Goal: Transaction & Acquisition: Download file/media

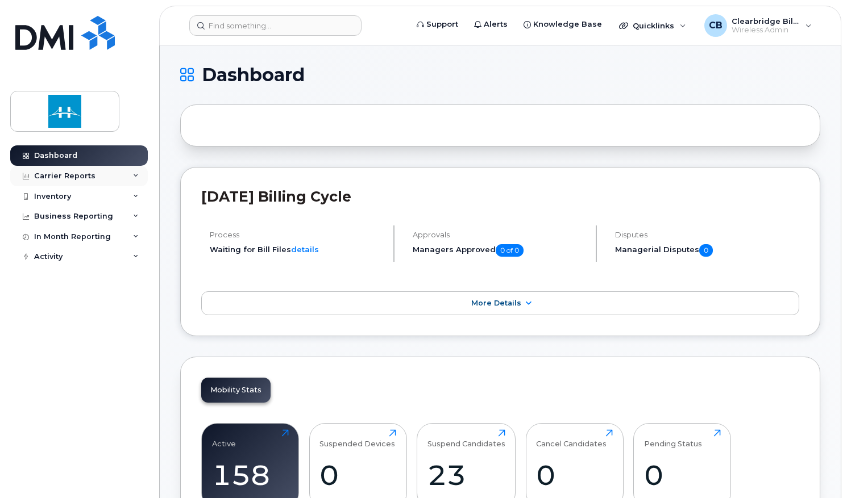
click at [77, 178] on div "Carrier Reports" at bounding box center [64, 176] width 61 height 9
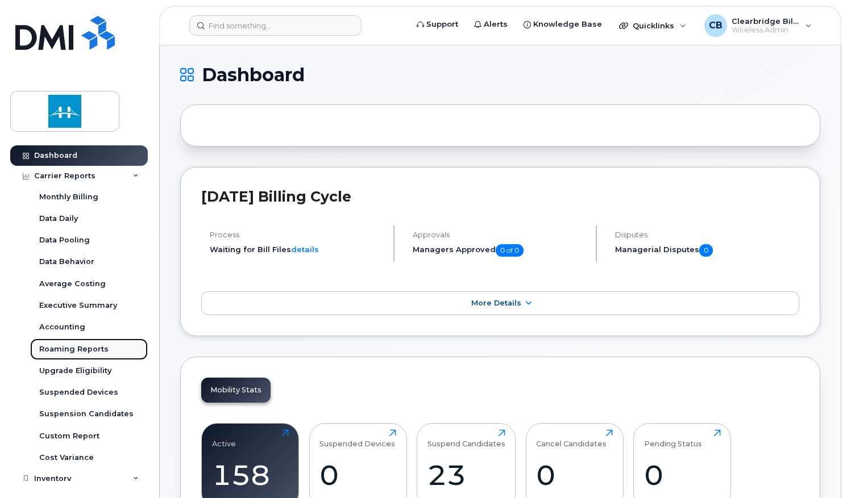
click at [63, 350] on div "Roaming Reports" at bounding box center [73, 349] width 69 height 10
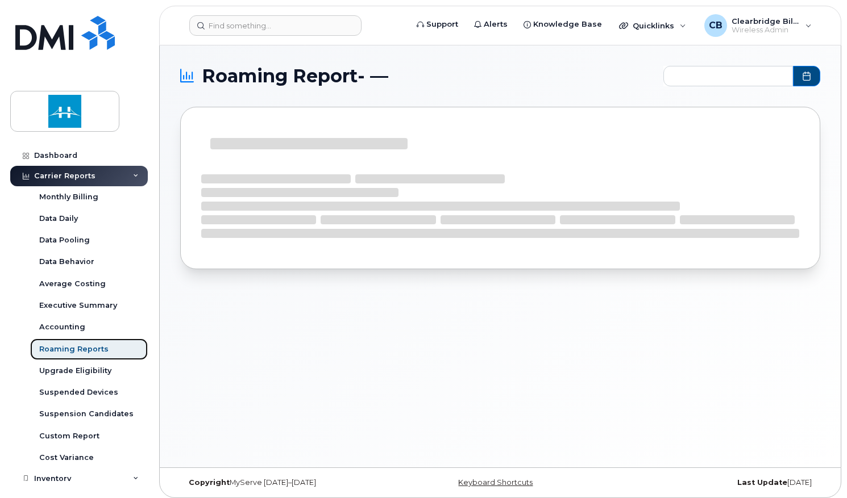
type input "2024-10 - 2025-09"
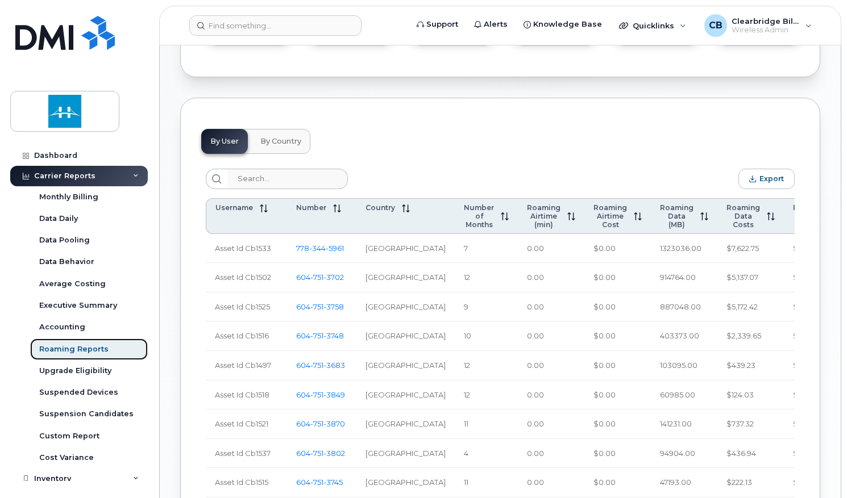
scroll to position [437, 0]
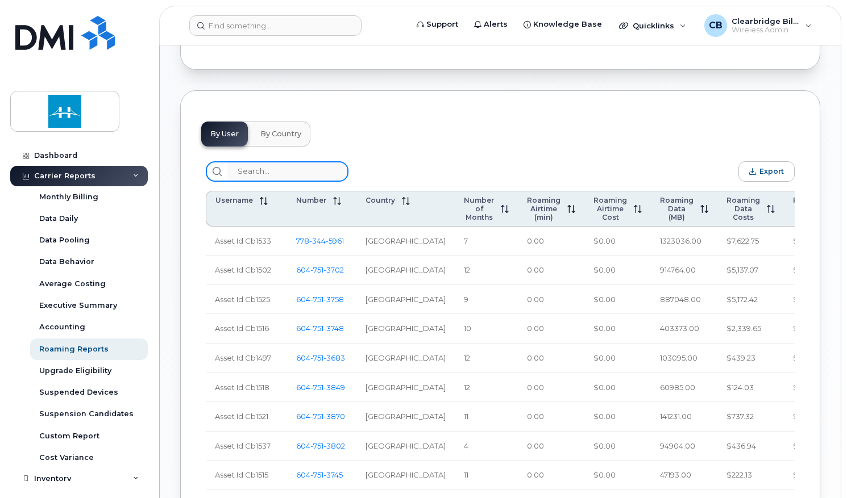
click at [247, 182] on input "search" at bounding box center [287, 171] width 121 height 20
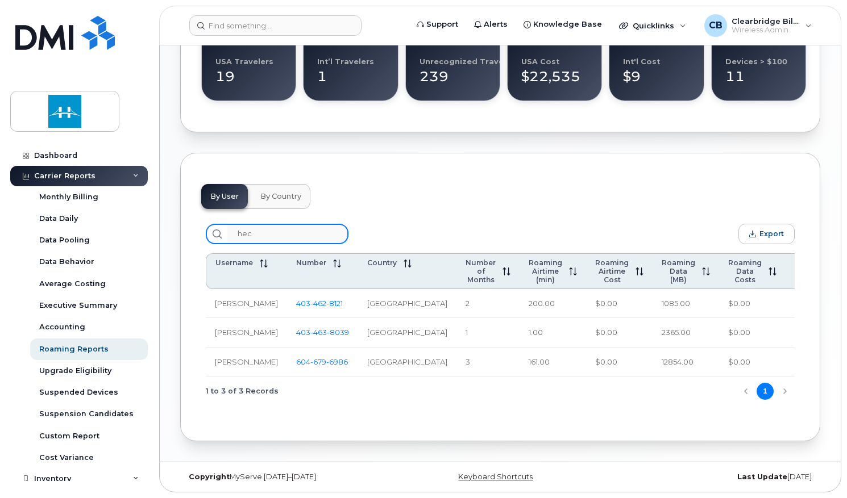
scroll to position [330, 0]
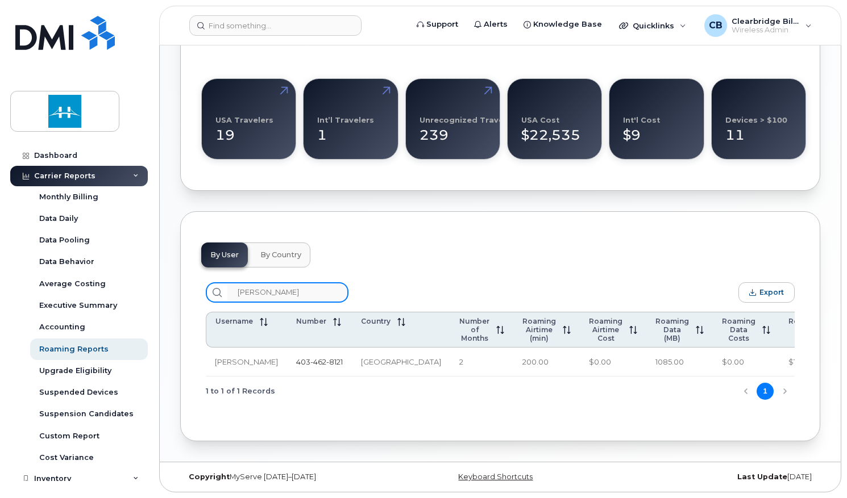
type input "[PERSON_NAME]"
click at [310, 359] on span "462" at bounding box center [318, 362] width 16 height 9
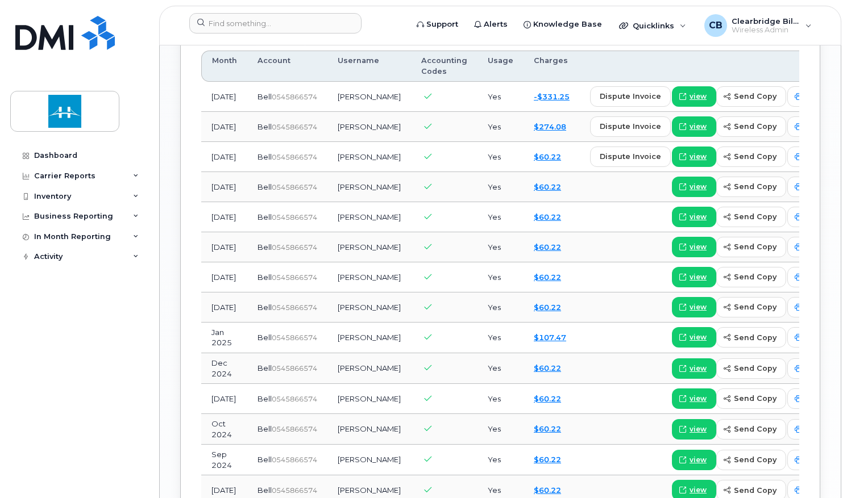
scroll to position [1000, 0]
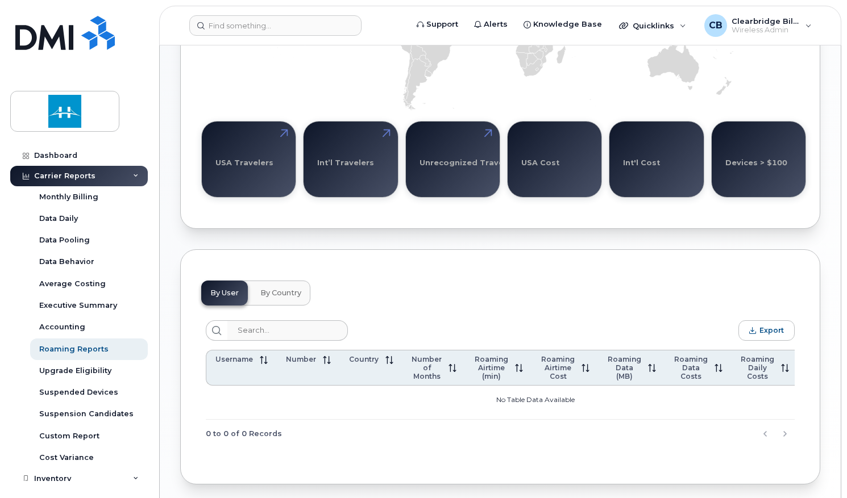
scroll to position [317, 0]
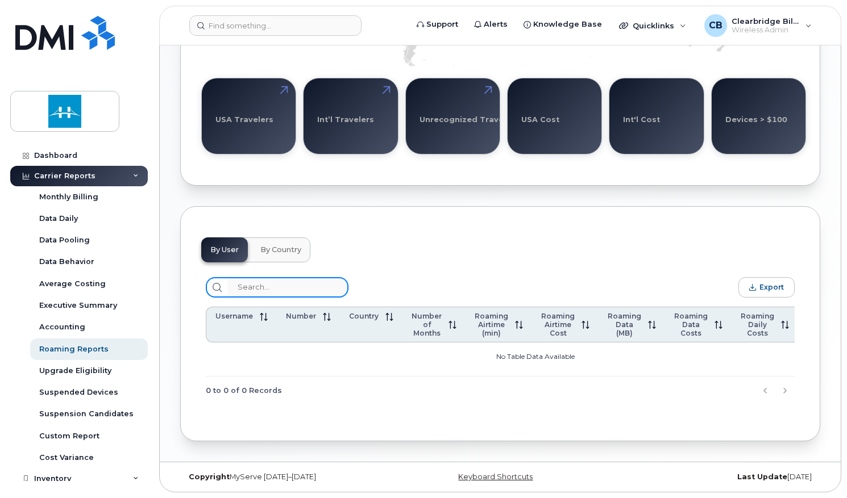
click at [245, 288] on input "search" at bounding box center [287, 287] width 121 height 20
type input "[PERSON_NAME]"
click at [215, 288] on icon at bounding box center [216, 287] width 9 height 9
click at [238, 286] on input "[PERSON_NAME]" at bounding box center [287, 287] width 121 height 20
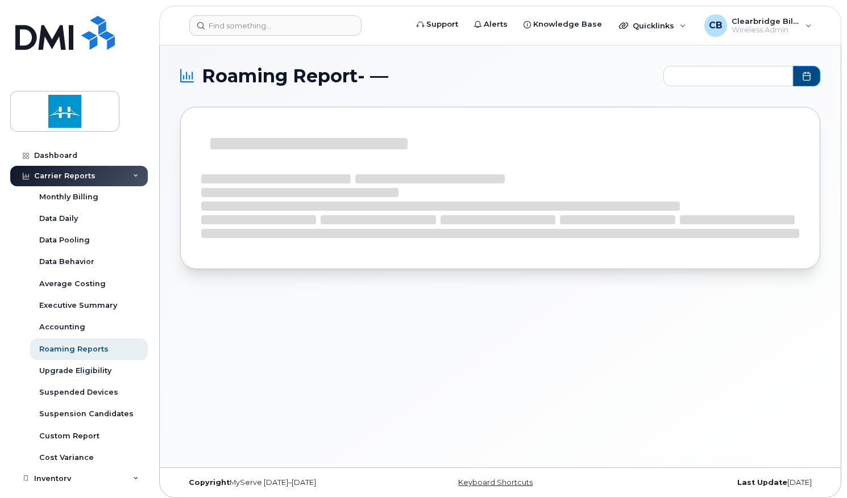
type input "2024-10 - 2025-09"
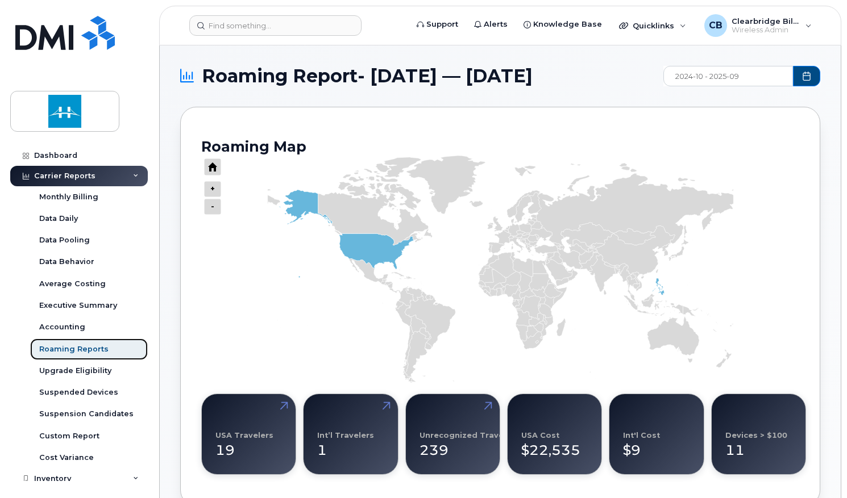
click at [65, 351] on div "Roaming Reports" at bounding box center [73, 349] width 69 height 10
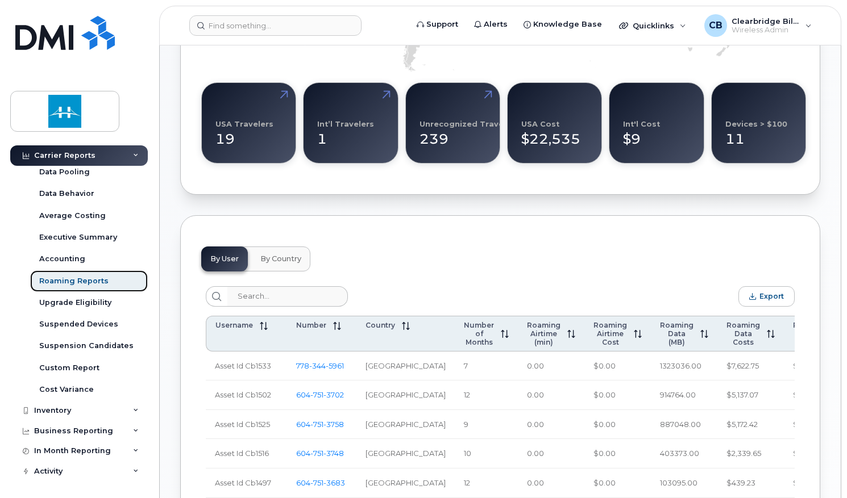
scroll to position [318, 0]
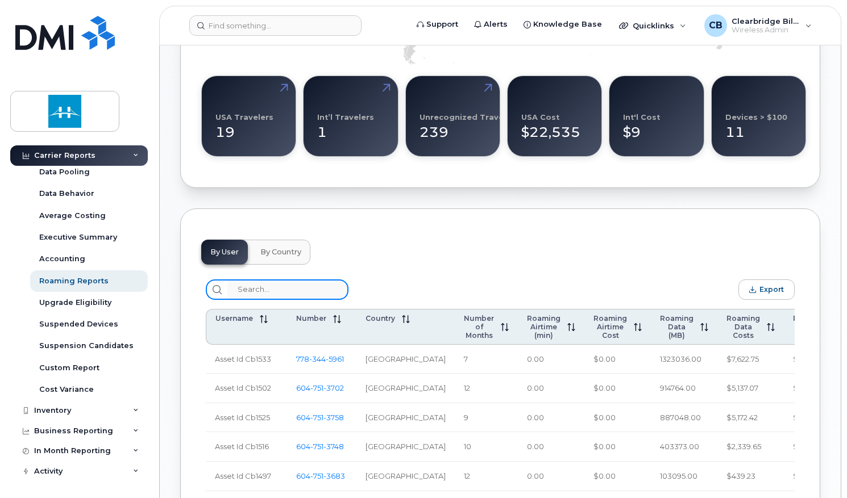
click at [288, 300] on input "search" at bounding box center [287, 290] width 121 height 20
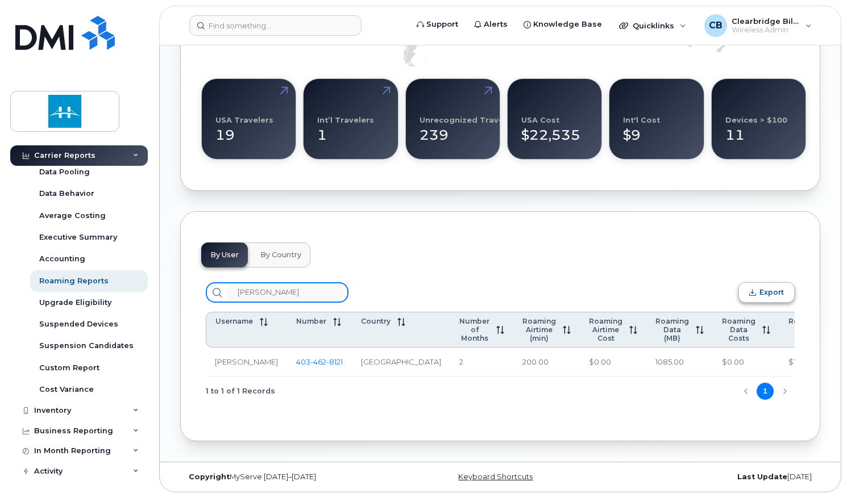
type input "hector"
click at [775, 297] on span "Export" at bounding box center [771, 292] width 24 height 9
click at [815, 228] on div "By User By Country hector Export Username Number Country Number of Months Roami…" at bounding box center [500, 326] width 640 height 230
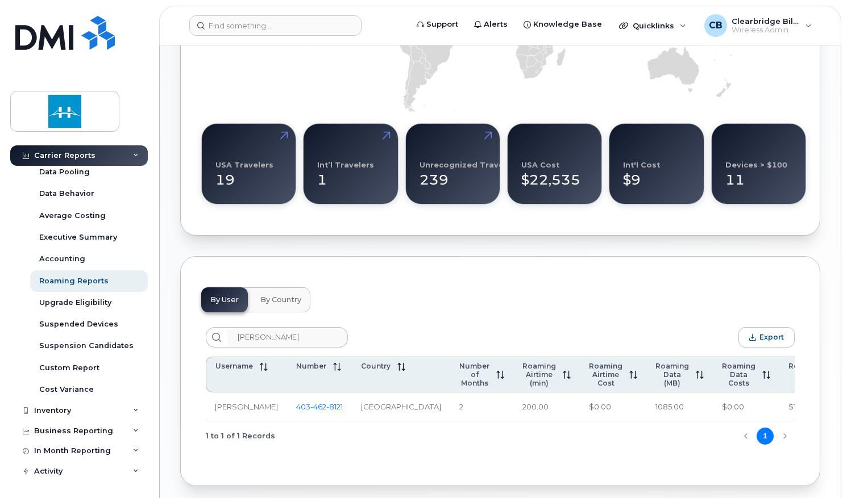
scroll to position [273, 0]
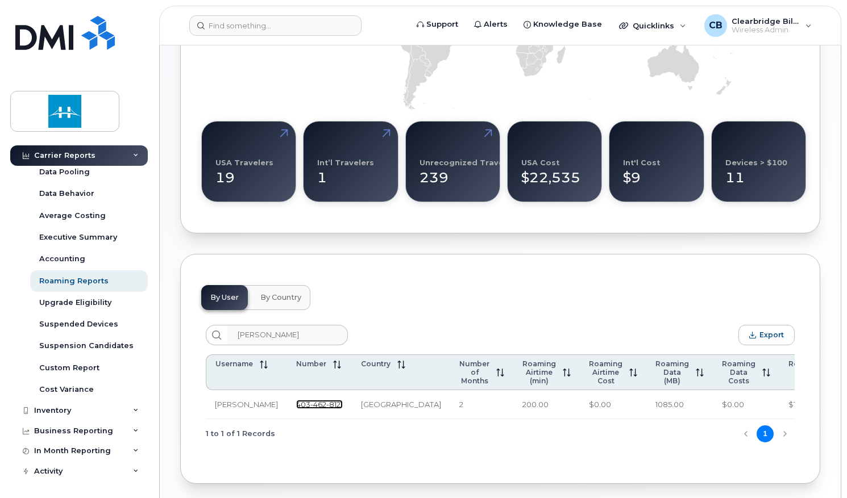
click at [313, 409] on span "462" at bounding box center [318, 404] width 16 height 9
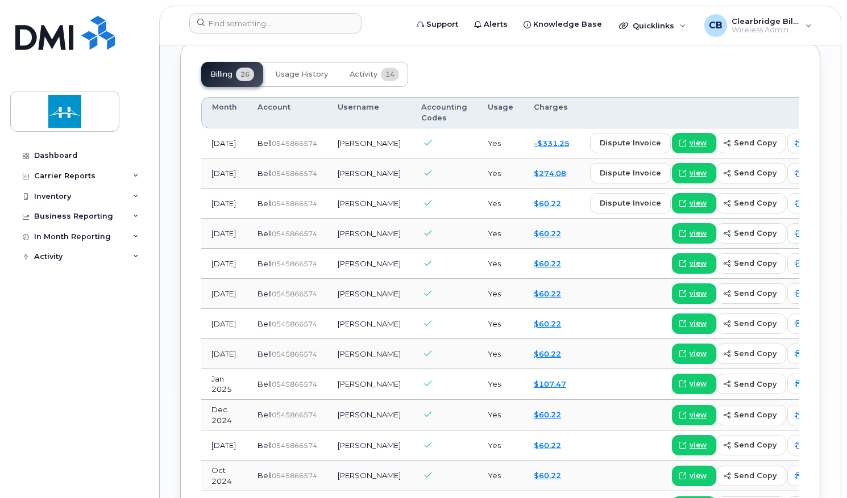
scroll to position [932, 0]
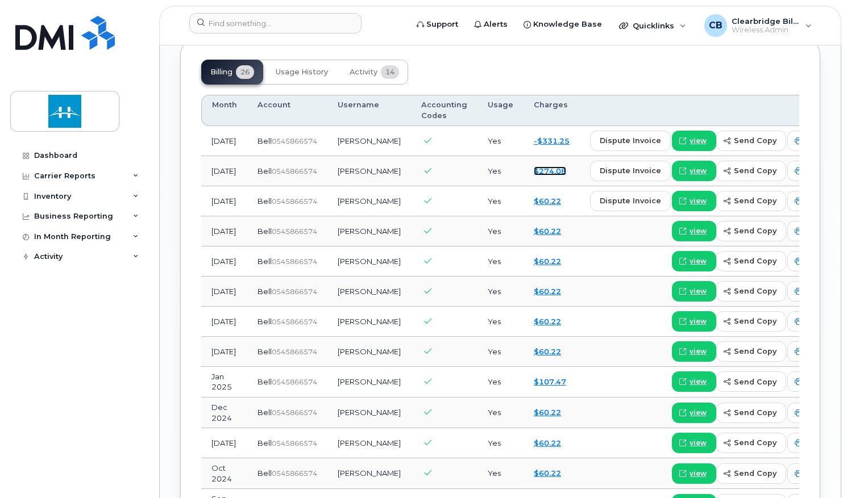
click at [534, 176] on link "$274.08" at bounding box center [550, 171] width 32 height 9
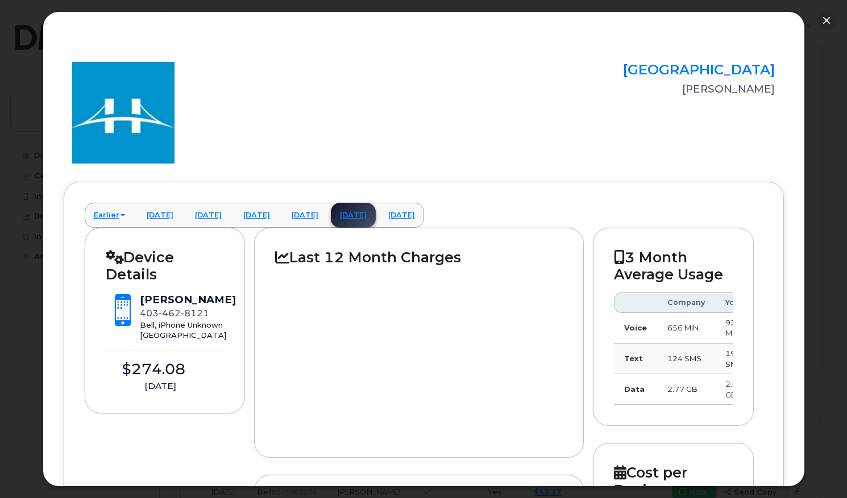
scroll to position [1046, 0]
click at [590, 129] on div "Clearbridge Hector Alvarado" at bounding box center [663, 113] width 240 height 102
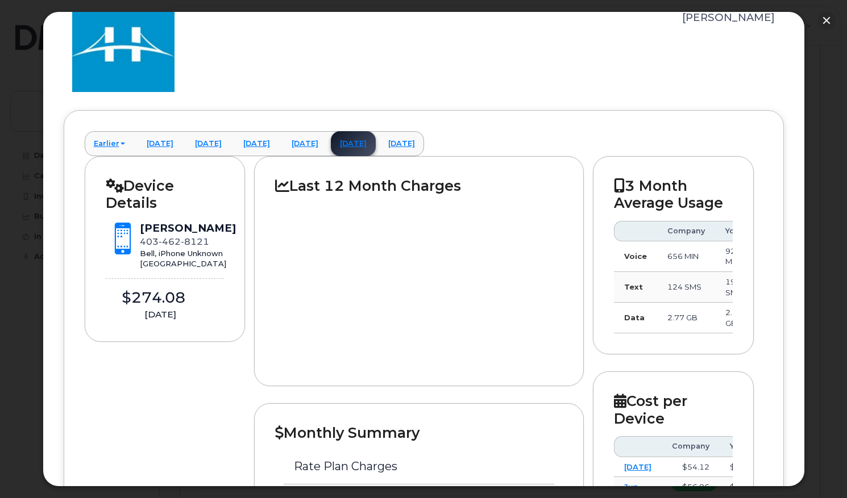
scroll to position [68, 0]
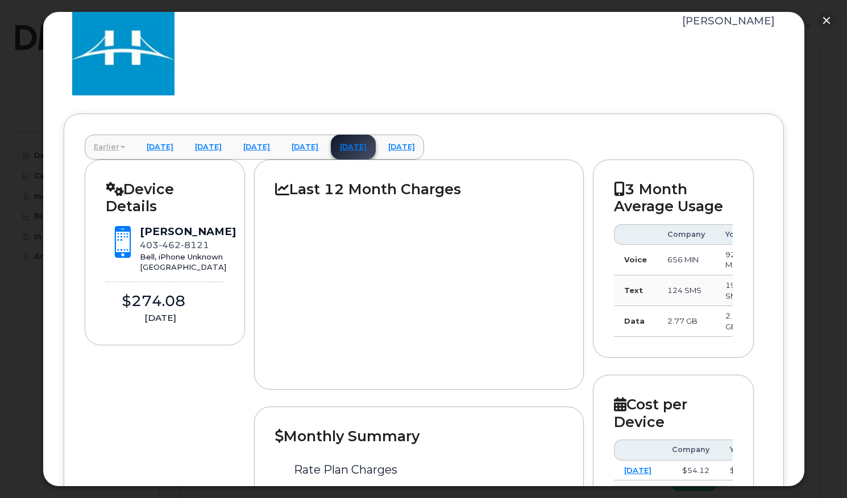
click at [106, 146] on link "Earlier" at bounding box center [109, 147] width 49 height 25
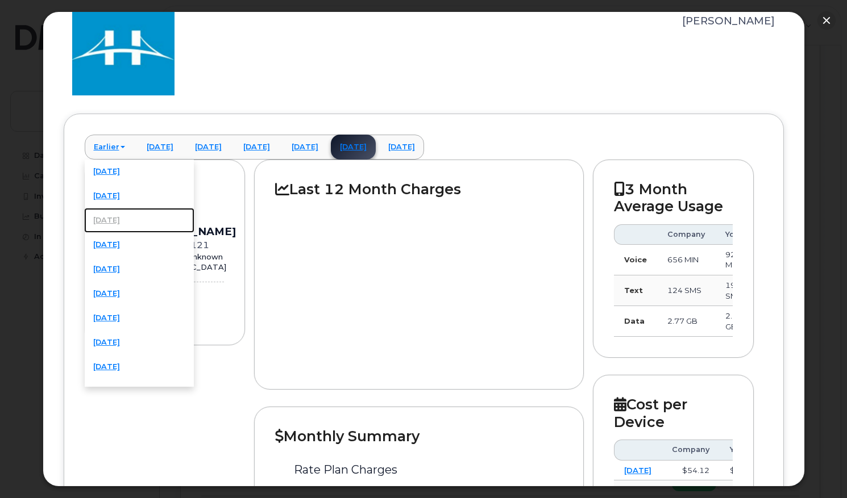
click at [121, 218] on link "January 2025" at bounding box center [139, 220] width 110 height 25
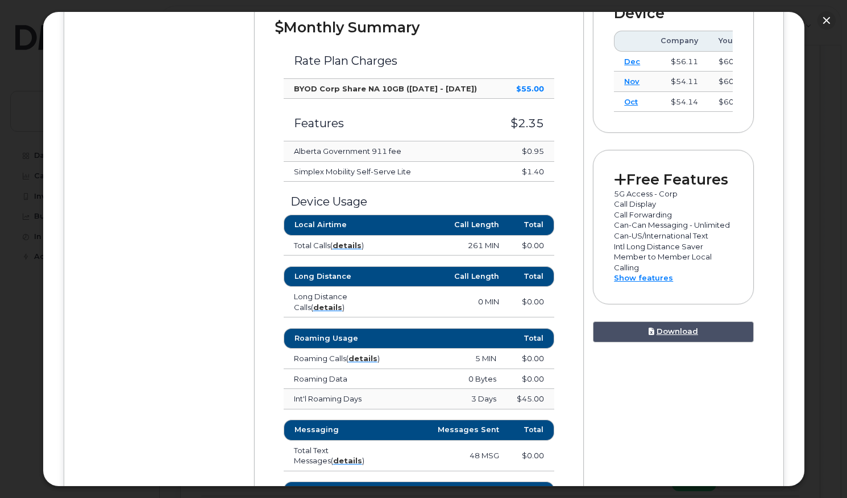
scroll to position [455, 0]
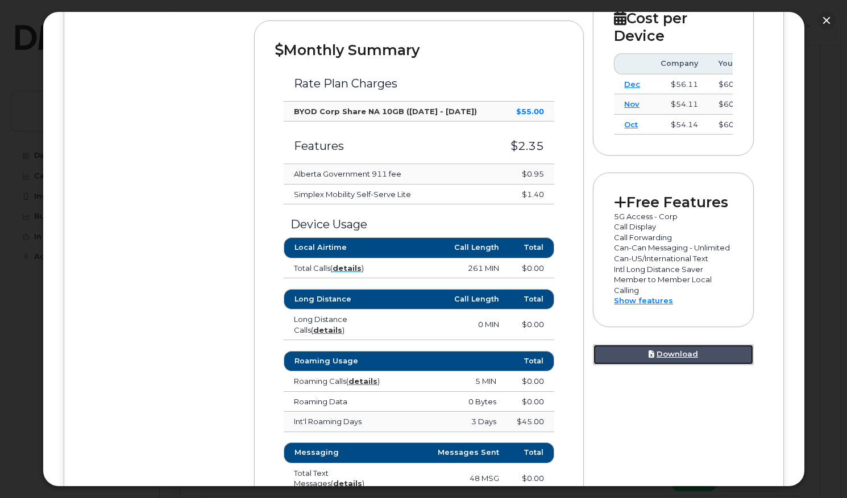
click at [679, 356] on link "Download" at bounding box center [673, 354] width 160 height 21
click at [121, 223] on div "Device Details Hector Alvarado 403 462 8121 Bell, iPhone Unknown Calgary $107.4…" at bounding box center [424, 235] width 678 height 925
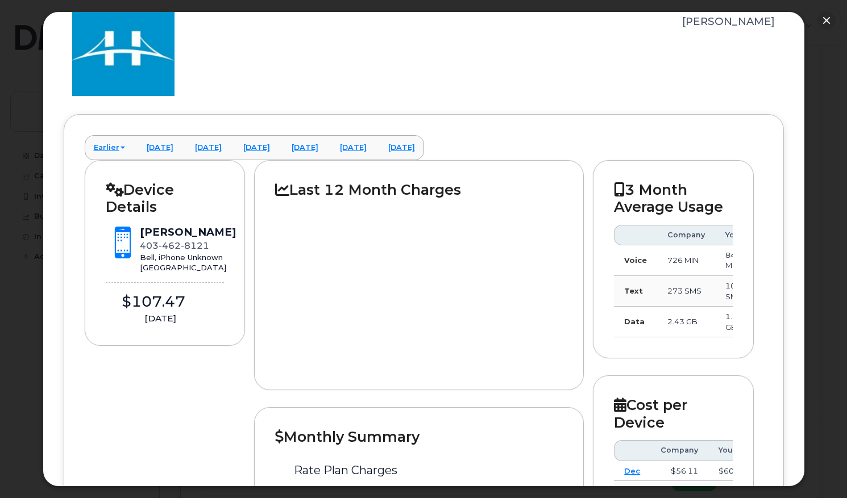
scroll to position [23, 0]
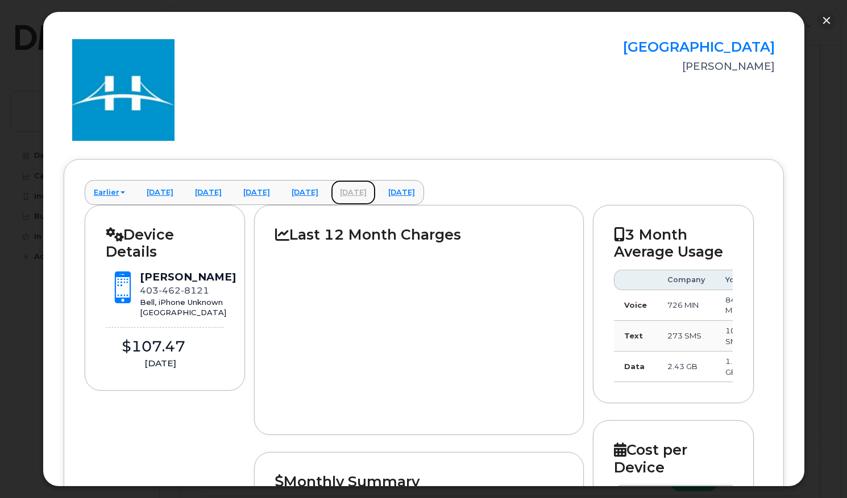
click at [376, 192] on link "August 2025" at bounding box center [353, 192] width 45 height 25
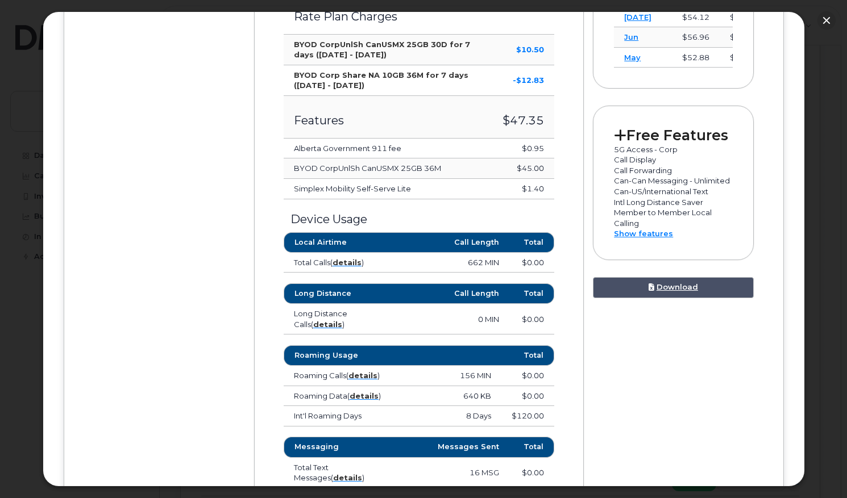
scroll to position [523, 0]
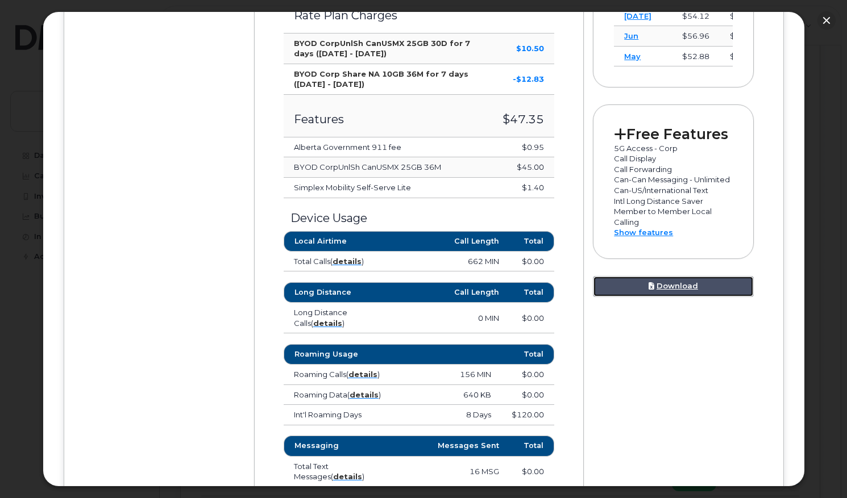
click at [674, 288] on link "Download" at bounding box center [673, 286] width 160 height 21
